Goal: Task Accomplishment & Management: Use online tool/utility

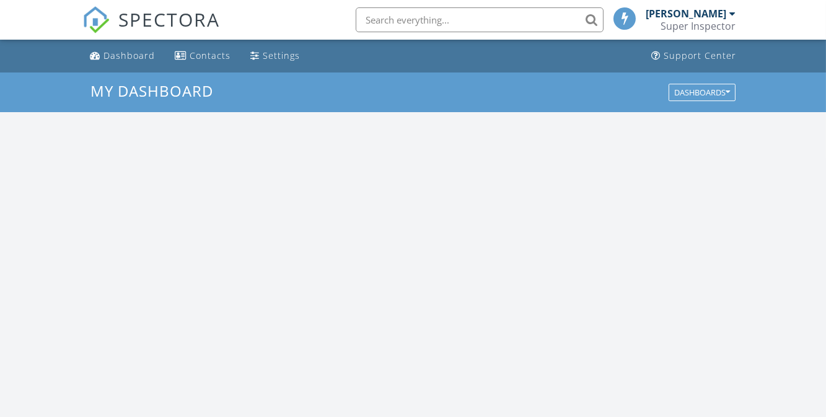
scroll to position [1145, 844]
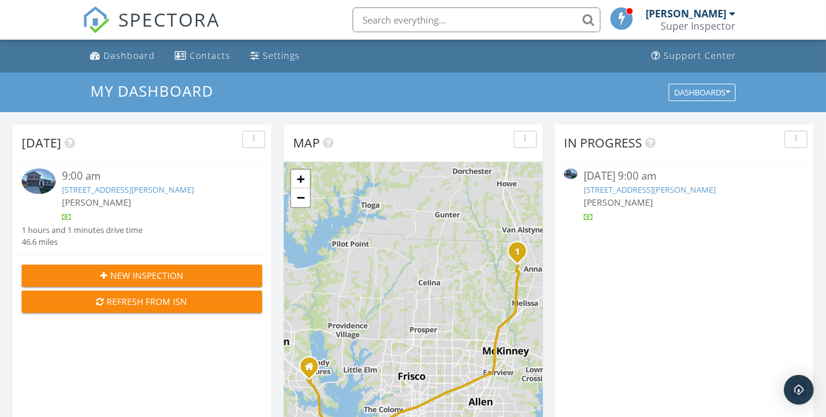
click at [663, 190] on link "504 Thorn Creek Dr, Anna, TX 75409" at bounding box center [649, 189] width 132 height 11
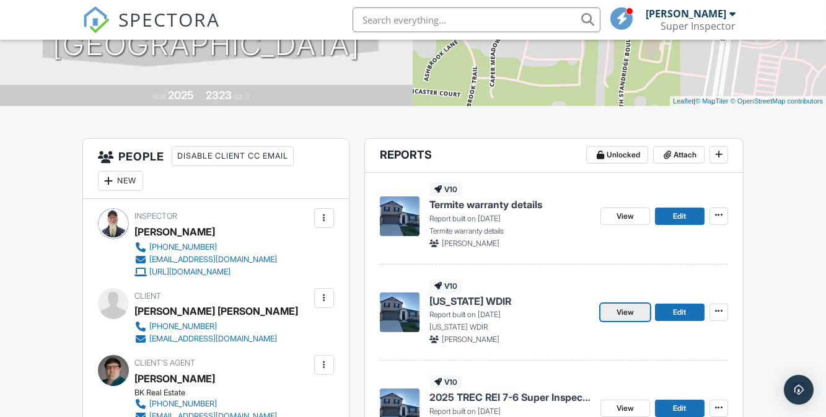
click at [618, 317] on span "View" at bounding box center [624, 312] width 17 height 12
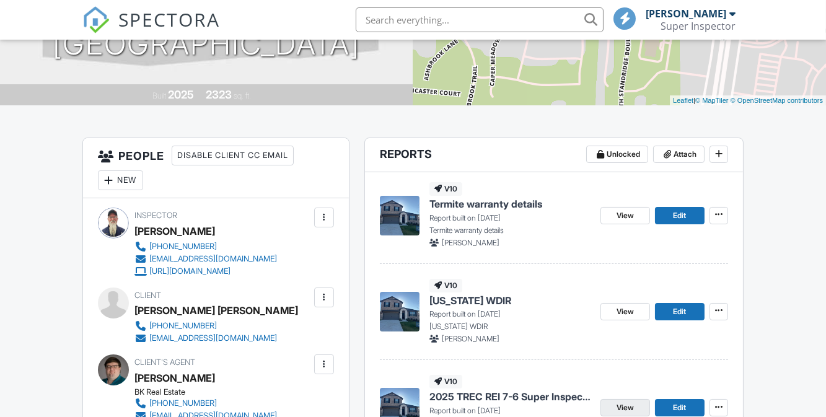
scroll to position [225, 0]
click at [621, 403] on span "View" at bounding box center [624, 407] width 17 height 12
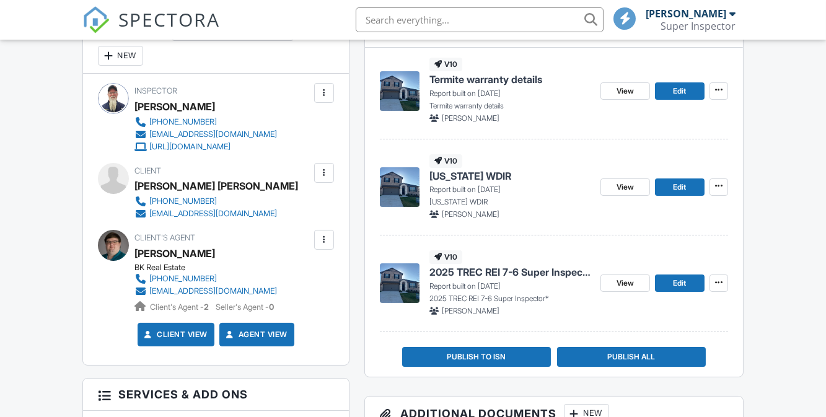
scroll to position [407, 0]
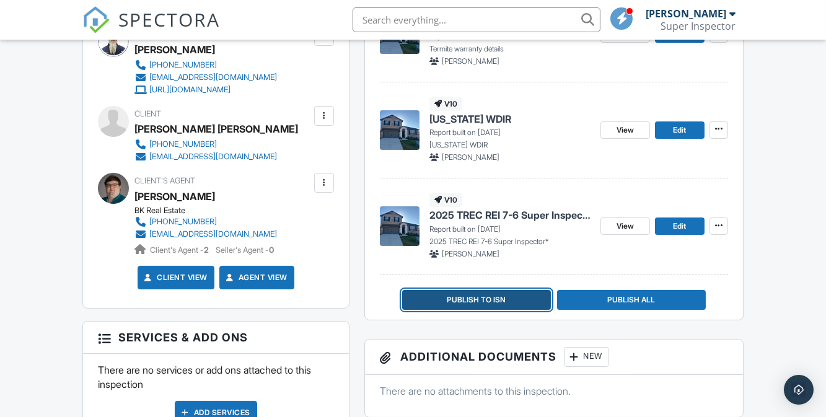
click at [509, 292] on button "Publish to ISN" at bounding box center [476, 300] width 149 height 20
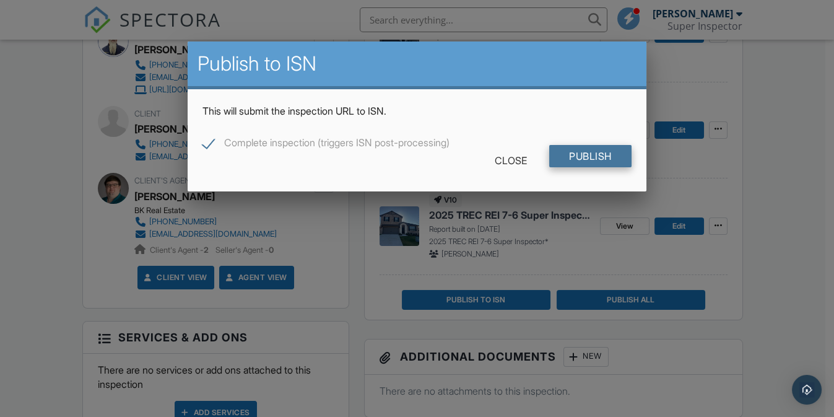
click at [585, 160] on input "Publish" at bounding box center [590, 156] width 82 height 22
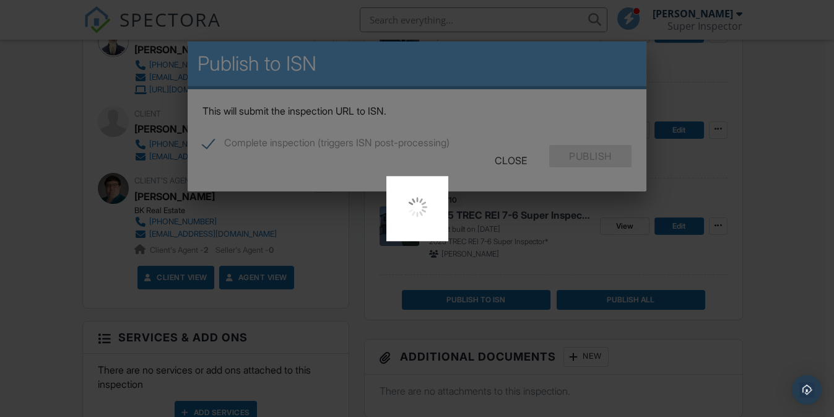
click at [585, 160] on div at bounding box center [417, 208] width 834 height 417
